Goal: Transaction & Acquisition: Purchase product/service

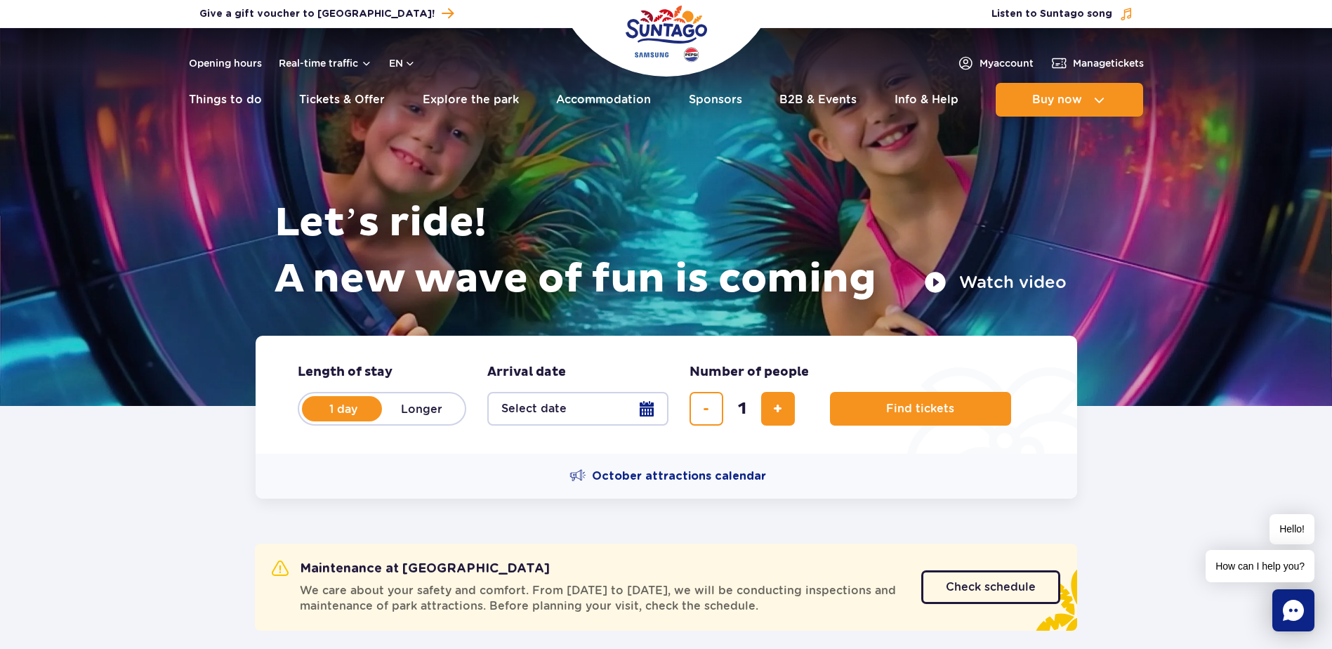
scroll to position [70, 0]
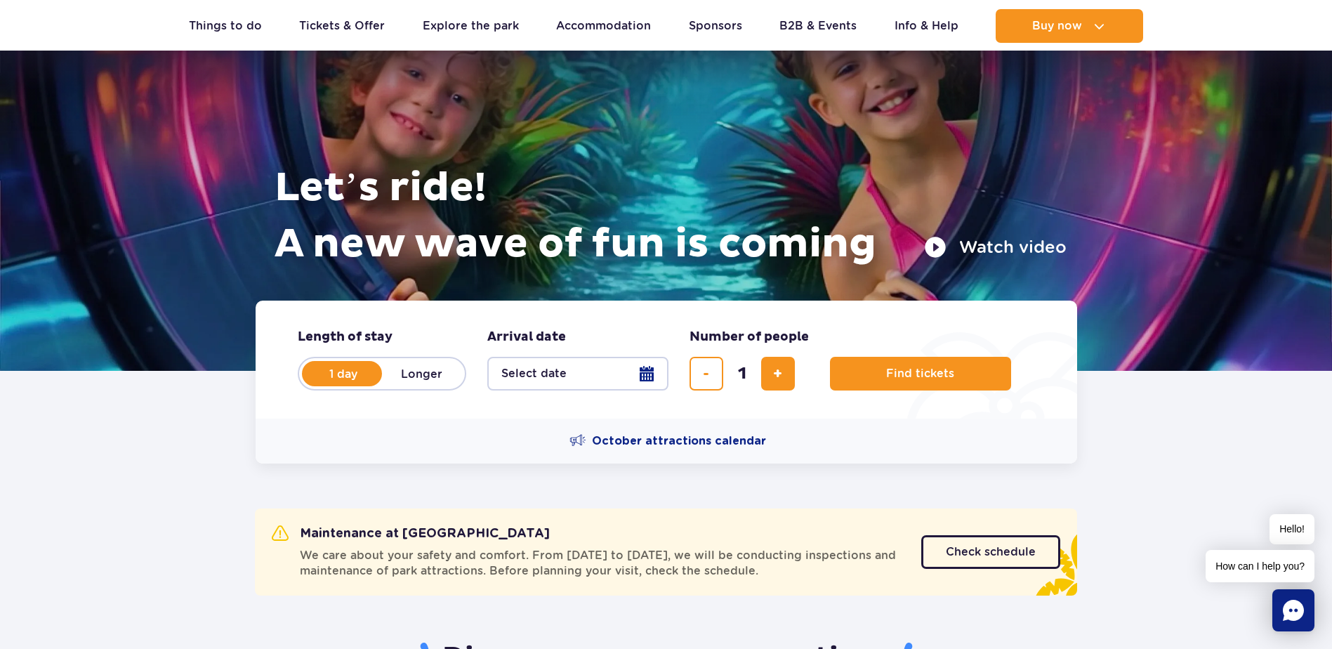
click at [649, 378] on button "Select date" at bounding box center [577, 374] width 181 height 34
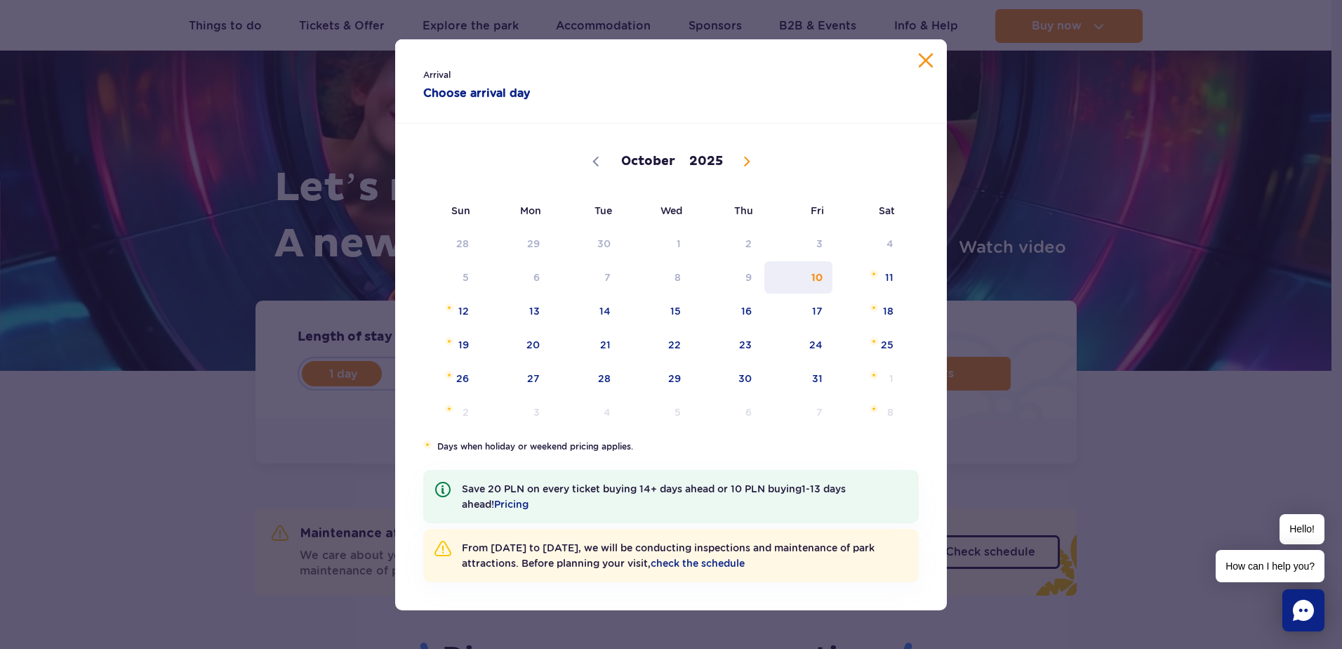
click at [831, 278] on span "10" at bounding box center [798, 277] width 71 height 32
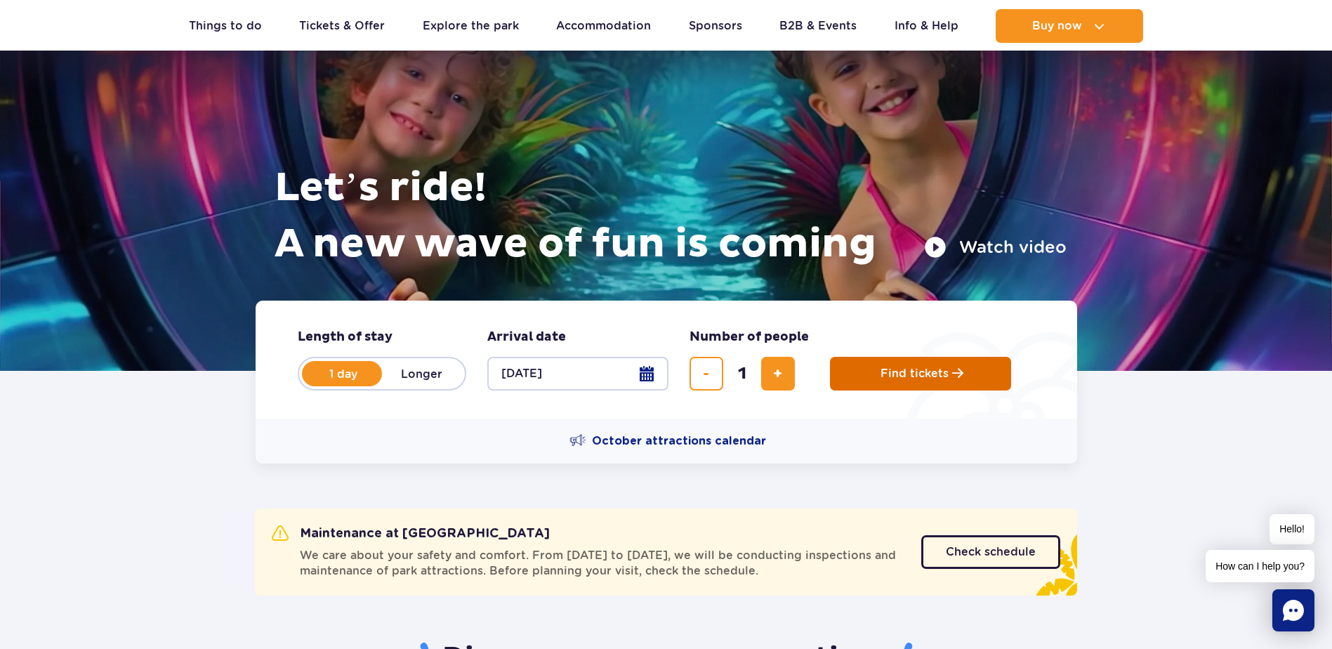
click at [895, 386] on button "Find tickets" at bounding box center [920, 374] width 181 height 34
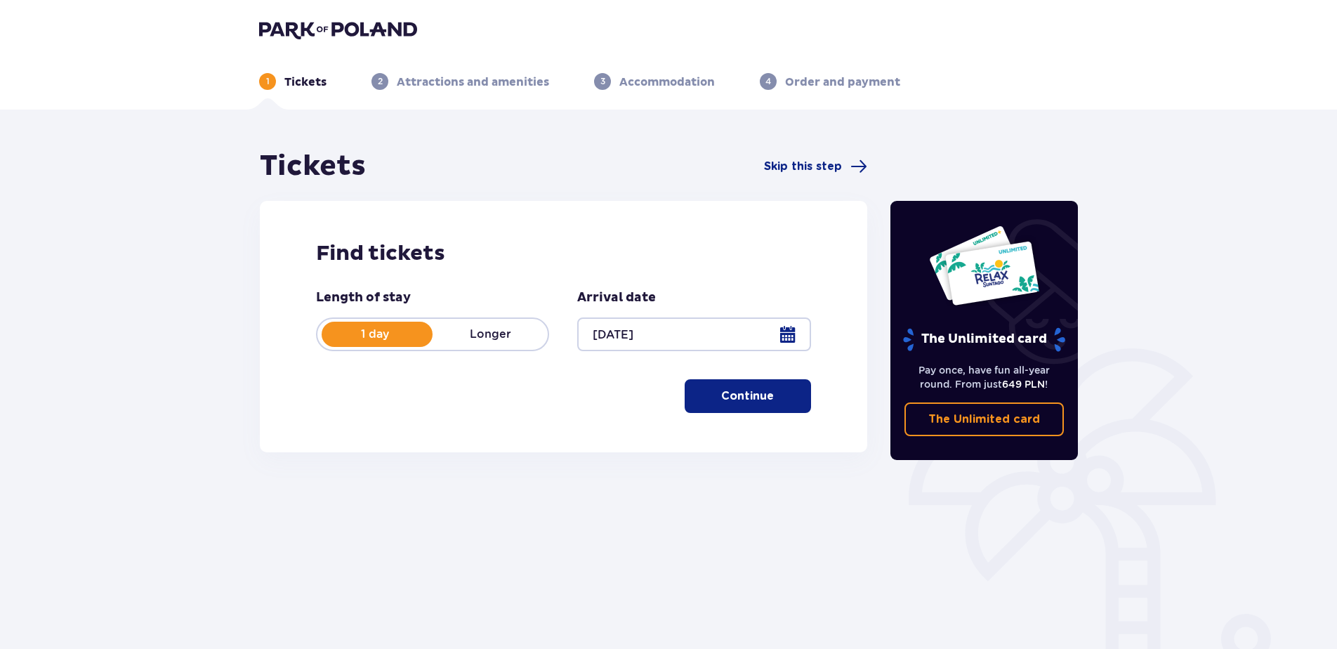
click at [736, 400] on p "Continue" at bounding box center [747, 395] width 53 height 15
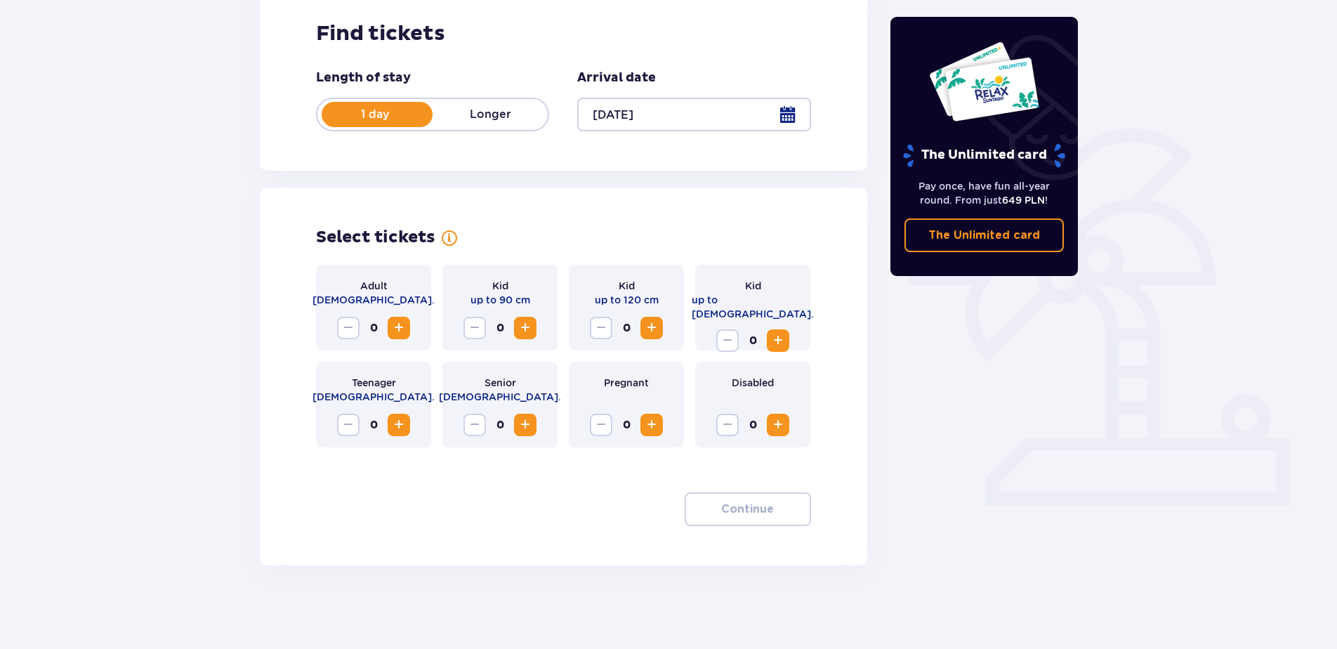
scroll to position [220, 0]
click at [395, 329] on span "Increase" at bounding box center [398, 327] width 17 height 17
click at [754, 505] on p "Continue" at bounding box center [747, 508] width 53 height 15
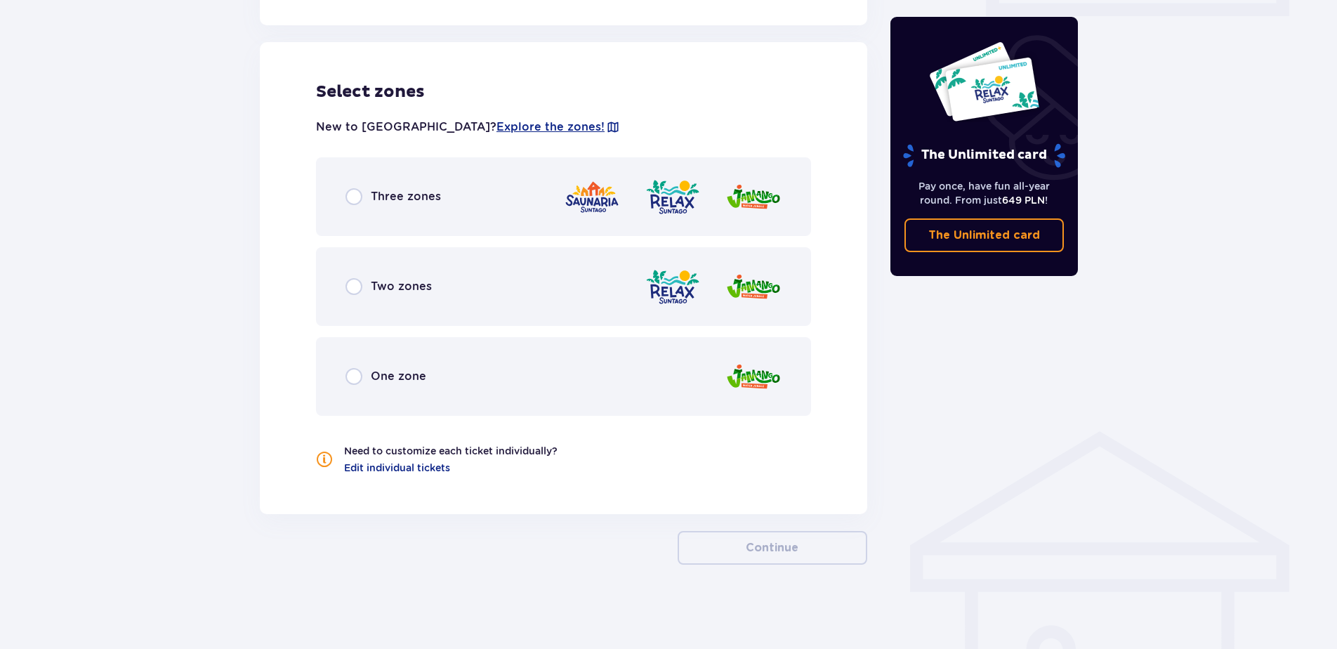
scroll to position [0, 0]
click at [350, 381] on input "radio" at bounding box center [353, 376] width 17 height 17
radio input "true"
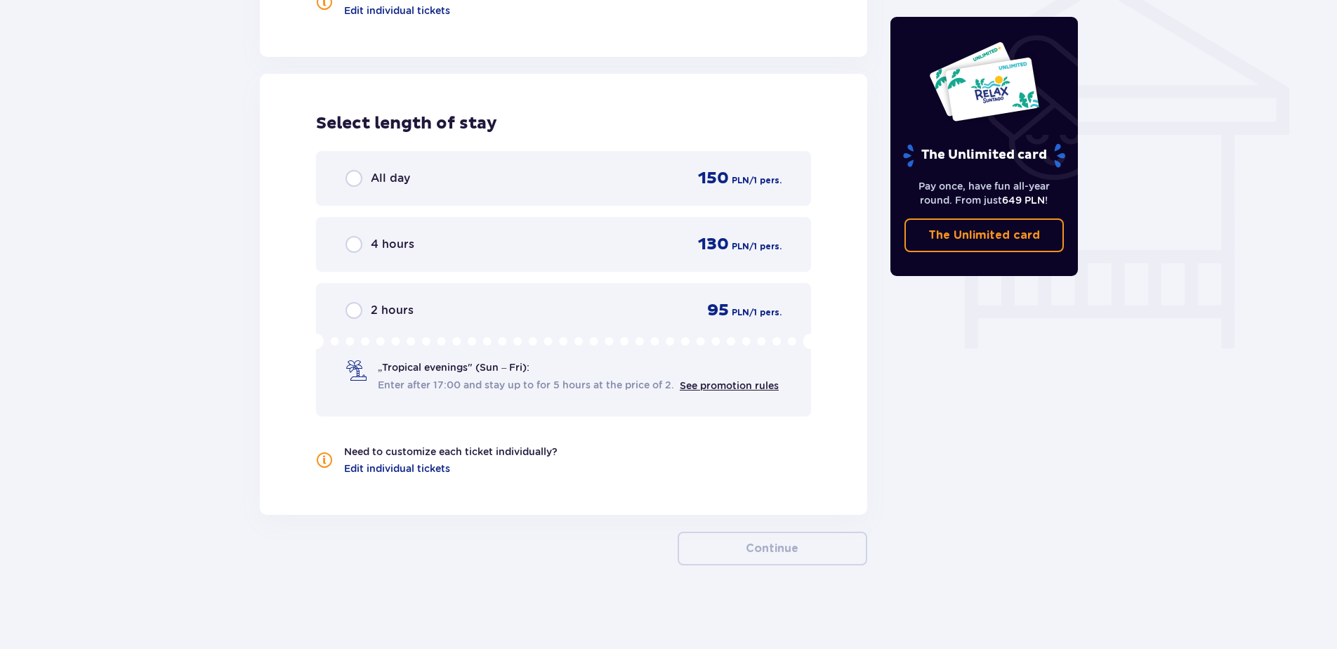
scroll to position [1167, 0]
click at [353, 185] on input "radio" at bounding box center [353, 177] width 17 height 17
radio input "true"
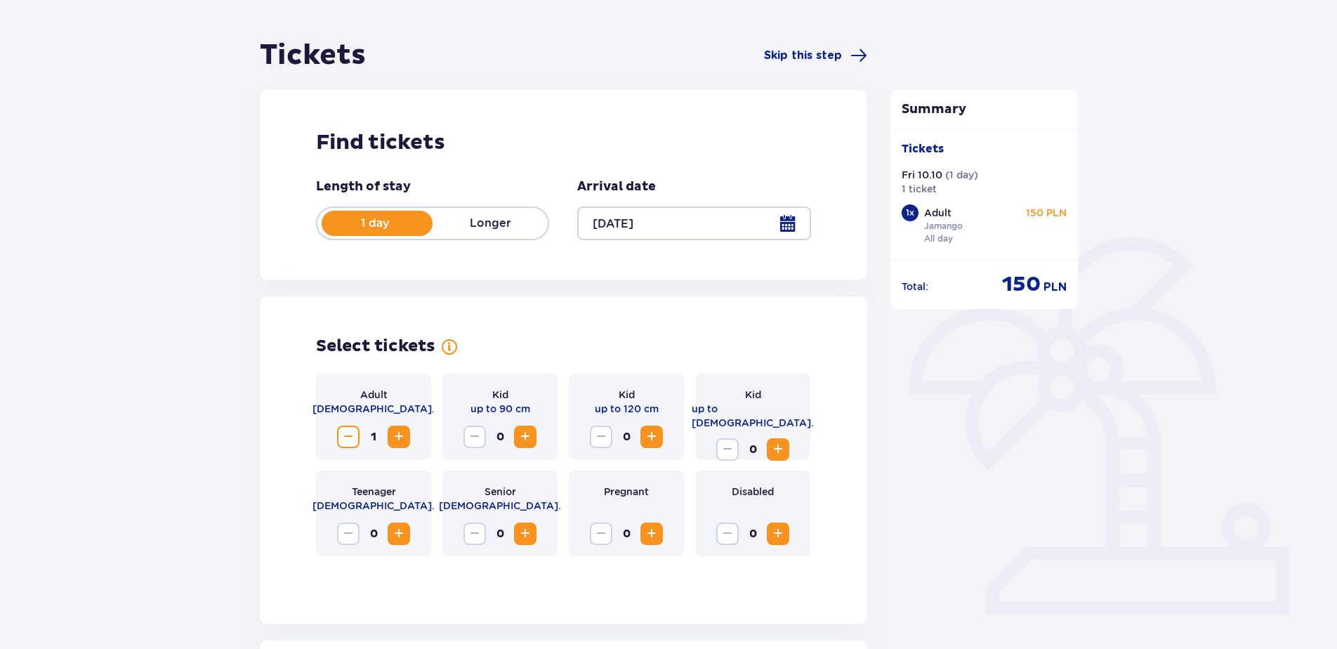
scroll to position [0, 0]
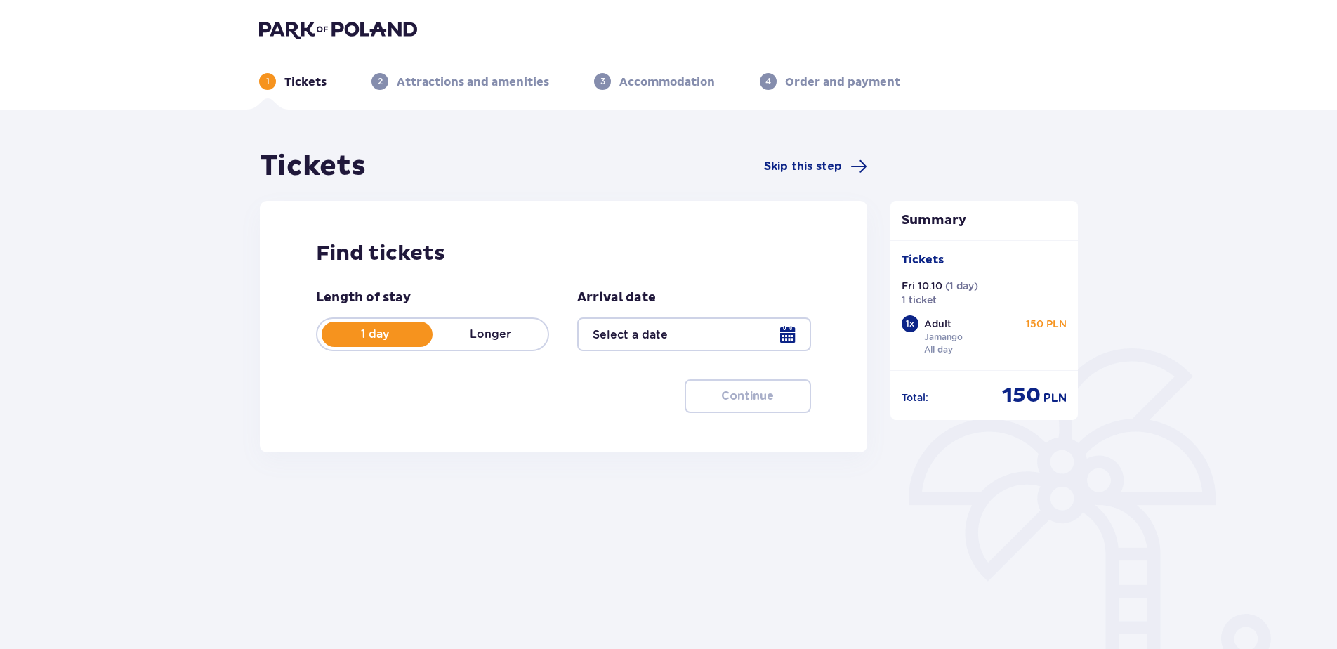
type input "[DATE]"
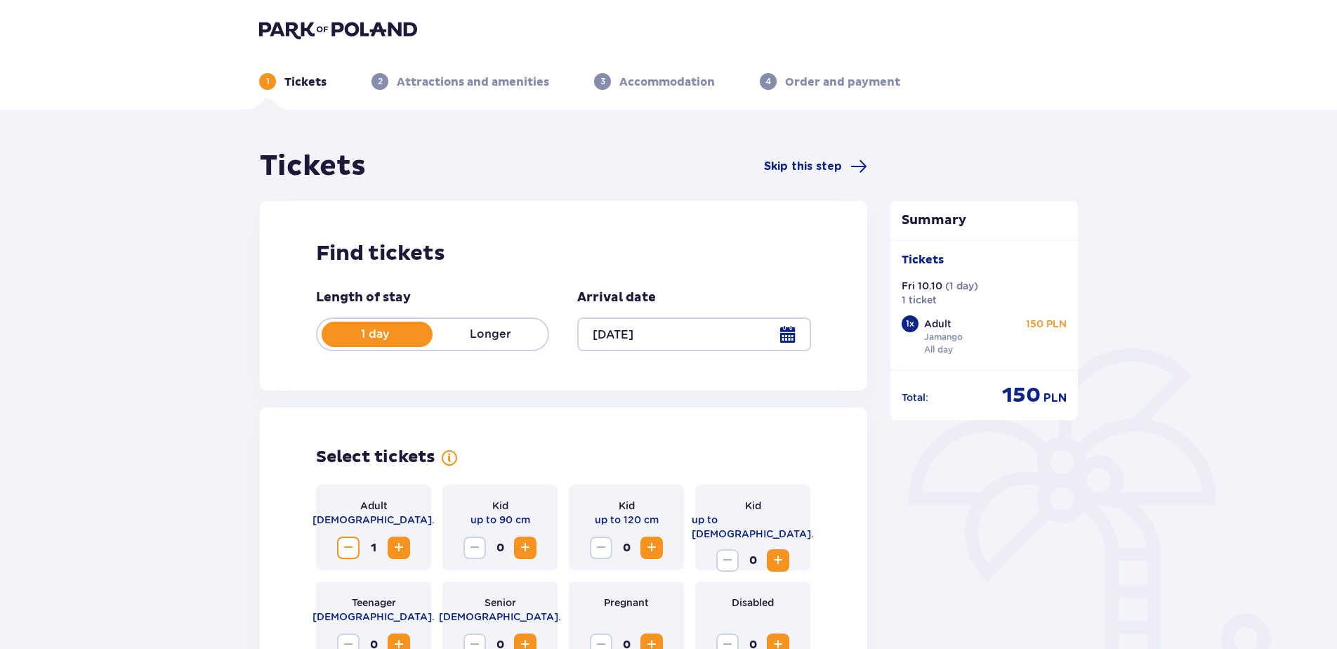
click at [310, 26] on img at bounding box center [338, 30] width 158 height 20
